Goal: Complete application form: Complete application form

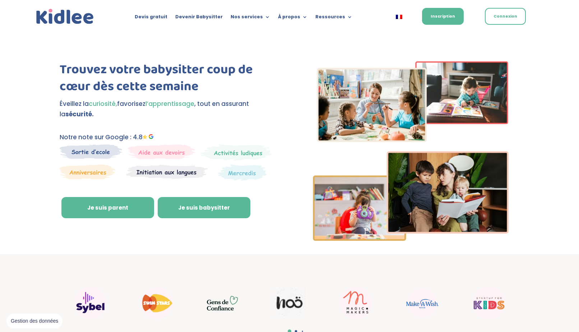
click at [190, 211] on link "Je suis babysitter" at bounding box center [204, 208] width 93 height 22
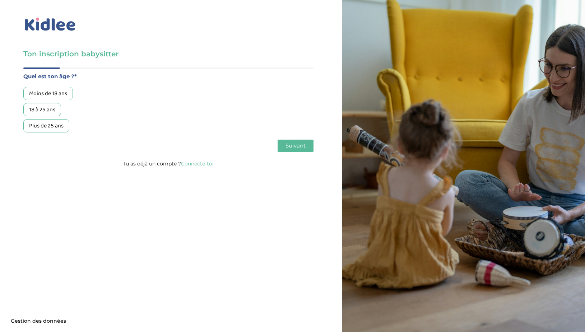
click at [49, 110] on div "18 à 25 ans" at bounding box center [42, 109] width 38 height 13
click at [301, 144] on span "Suivant" at bounding box center [295, 145] width 20 height 7
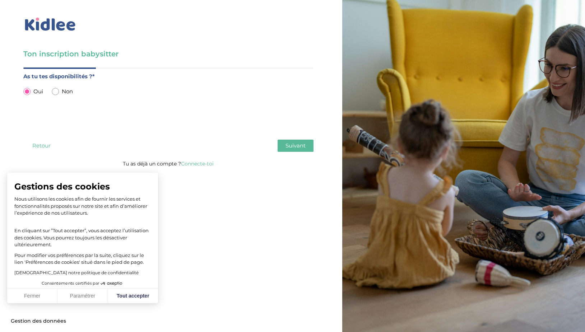
click at [290, 148] on span "Suivant" at bounding box center [295, 145] width 20 height 7
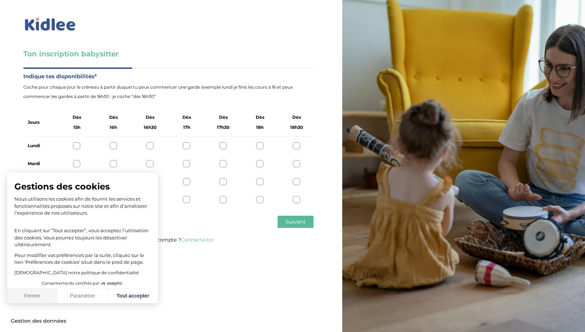
click at [40, 298] on button "Fermer" at bounding box center [32, 296] width 50 height 15
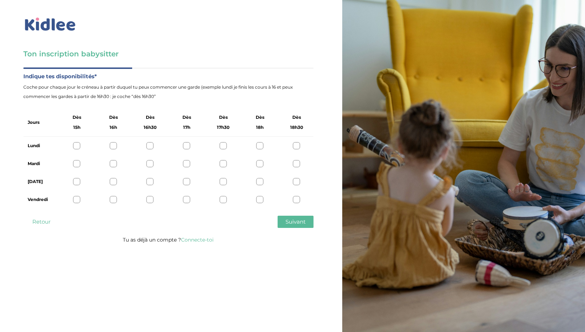
click at [297, 144] on div at bounding box center [296, 145] width 7 height 7
click at [296, 165] on div at bounding box center [296, 163] width 7 height 7
